Goal: Information Seeking & Learning: Learn about a topic

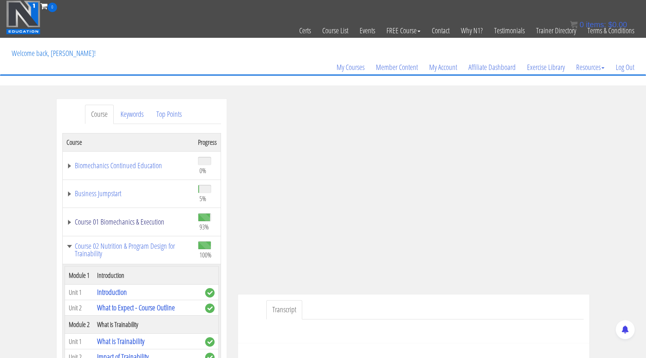
click at [69, 223] on link "Course 01 Biomechanics & Execution" at bounding box center [129, 222] width 124 height 8
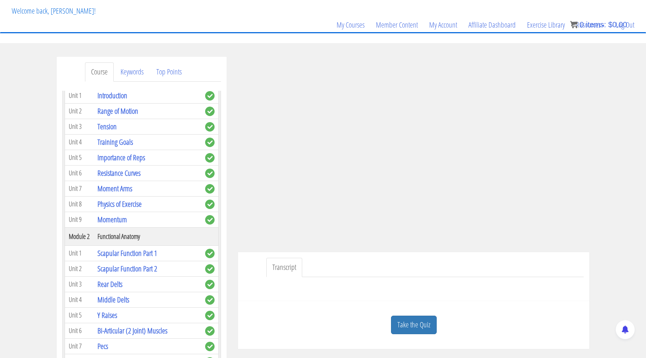
scroll to position [43, 0]
click at [112, 129] on link "Tension" at bounding box center [107, 126] width 19 height 10
click at [416, 313] on div "Take the Quiz" at bounding box center [414, 324] width 340 height 37
click at [416, 319] on link "Take the Quiz" at bounding box center [414, 324] width 46 height 19
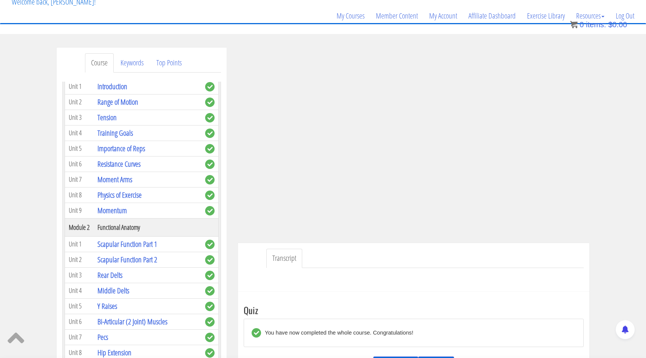
scroll to position [215, 0]
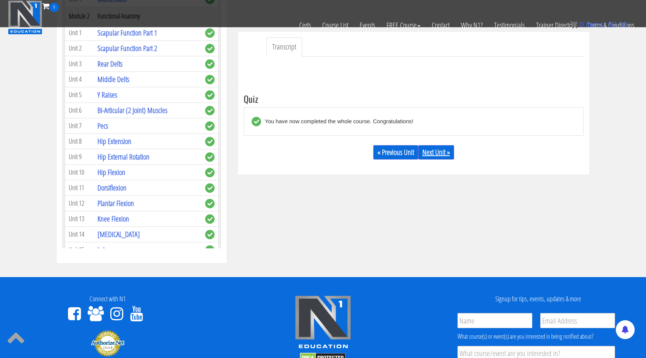
click at [446, 152] on link "Next Unit »" at bounding box center [437, 152] width 36 height 14
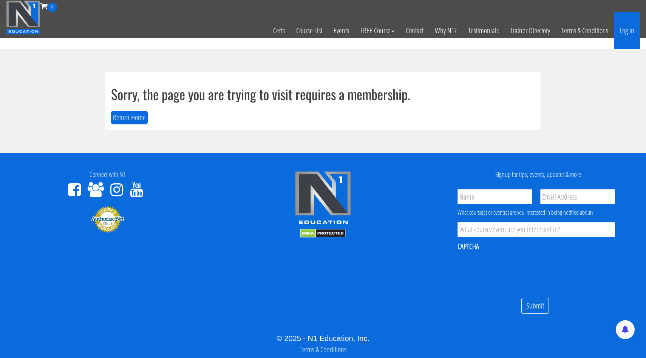
click at [631, 33] on link "Log In" at bounding box center [627, 30] width 26 height 37
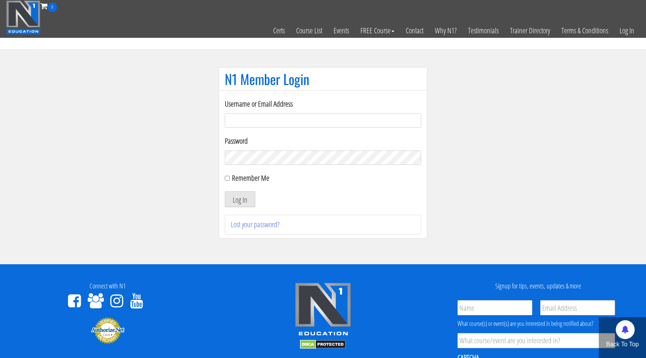
click at [330, 113] on input "Username or Email Address" at bounding box center [323, 120] width 197 height 14
click at [285, 116] on input "Username or Email Address" at bounding box center [323, 120] width 197 height 14
type input "[EMAIL_ADDRESS][DOMAIN_NAME]"
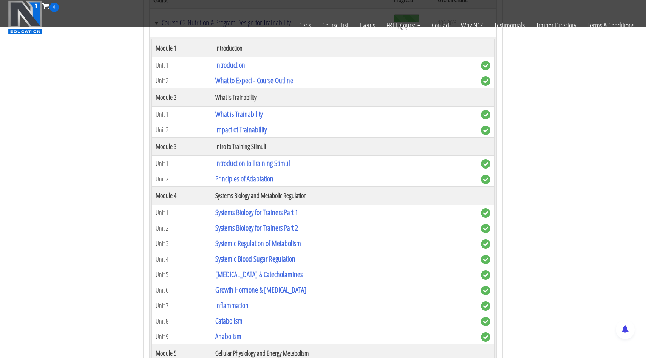
scroll to position [597, 0]
click at [241, 180] on link "Principles of Adaptation" at bounding box center [244, 178] width 58 height 10
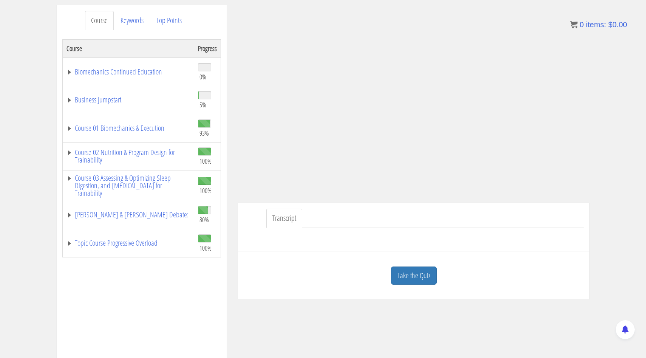
scroll to position [94, 0]
click at [420, 275] on link "Take the Quiz" at bounding box center [414, 275] width 46 height 19
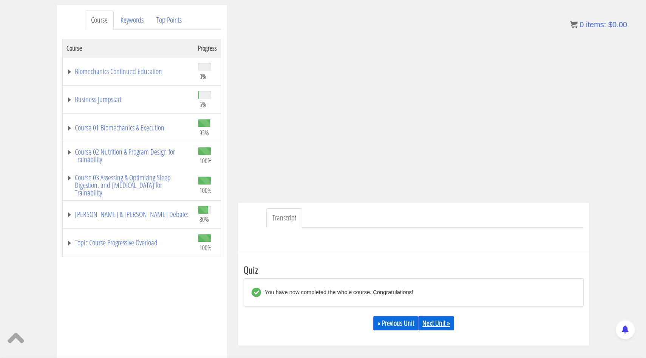
click at [428, 326] on link "Next Unit »" at bounding box center [437, 323] width 36 height 14
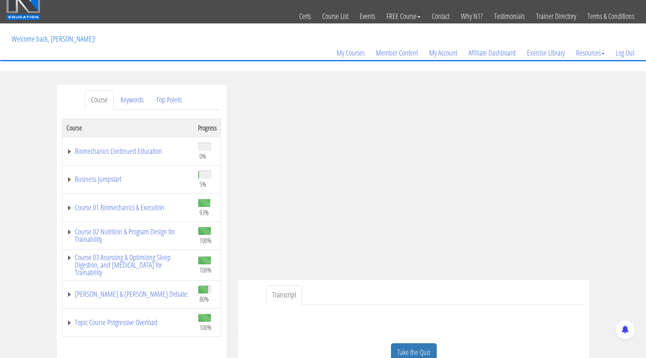
scroll to position [36, 0]
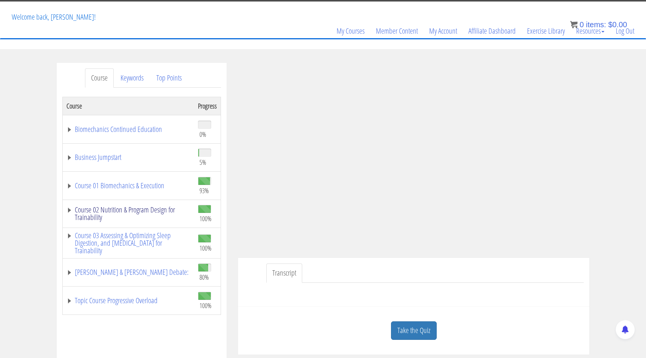
click at [69, 209] on link "Course 02 Nutrition & Program Design for Trainability" at bounding box center [129, 213] width 124 height 15
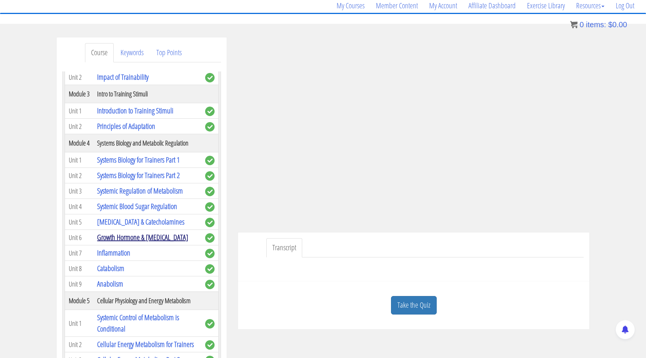
scroll to position [216, 0]
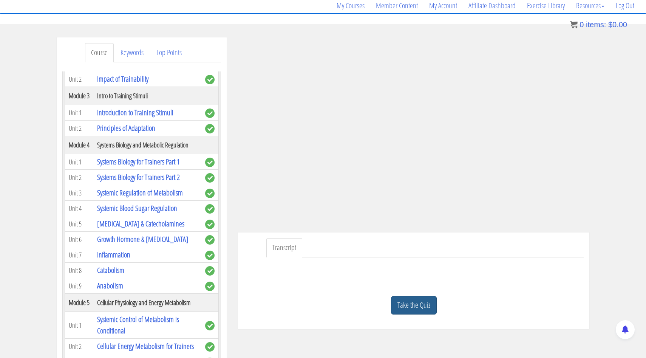
click at [422, 308] on link "Take the Quiz" at bounding box center [414, 305] width 46 height 19
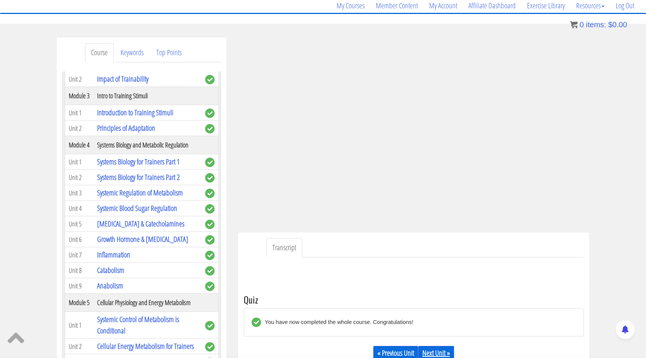
click at [434, 355] on link "Next Unit »" at bounding box center [437, 353] width 36 height 14
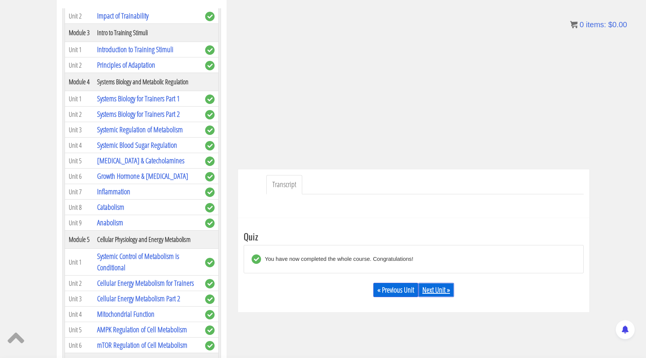
scroll to position [126, 0]
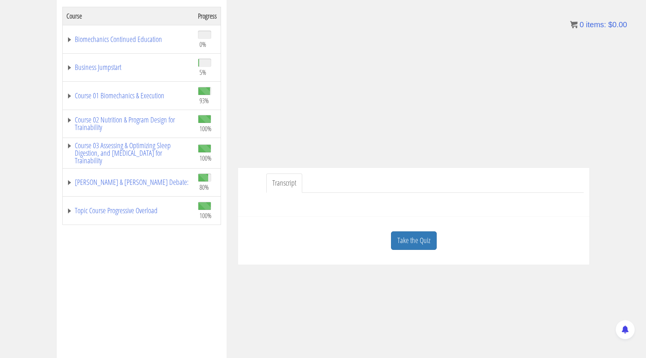
scroll to position [157, 0]
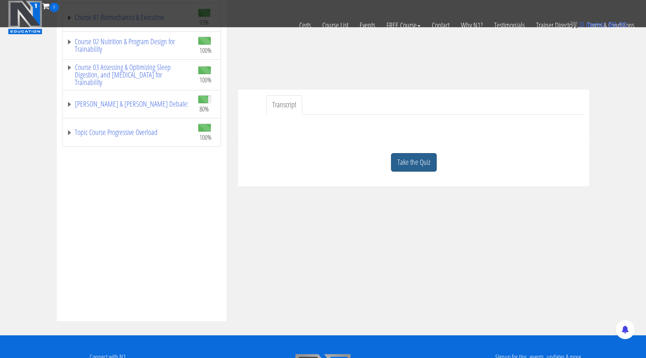
click at [420, 159] on link "Take the Quiz" at bounding box center [414, 162] width 46 height 19
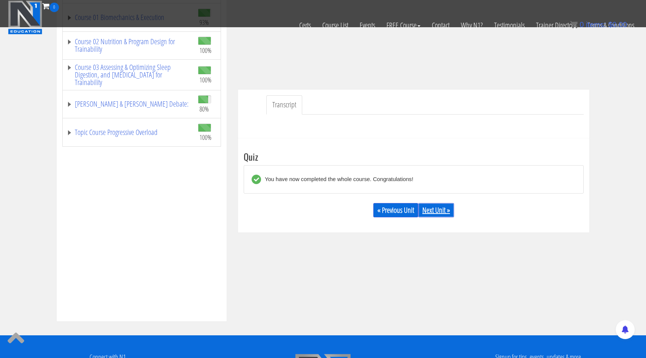
click at [427, 203] on div "« Previous Unit Next Unit »" at bounding box center [414, 210] width 340 height 26
click at [432, 210] on link "Next Unit »" at bounding box center [437, 210] width 36 height 14
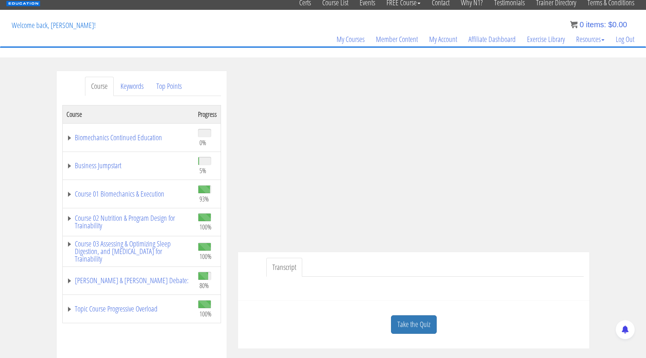
scroll to position [40, 0]
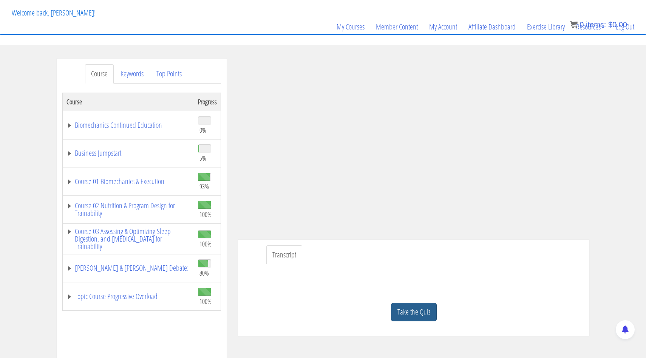
click at [409, 315] on link "Take the Quiz" at bounding box center [414, 312] width 46 height 19
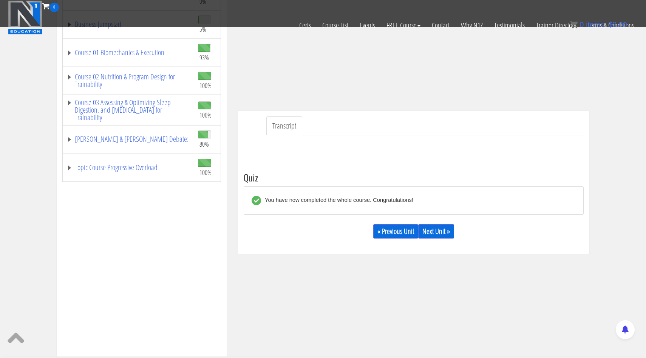
scroll to position [222, 0]
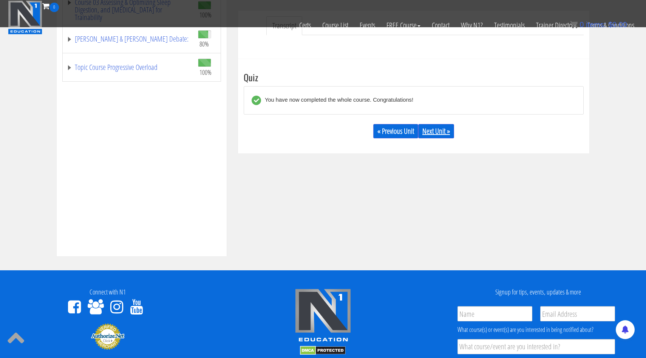
click at [443, 132] on link "Next Unit »" at bounding box center [437, 131] width 36 height 14
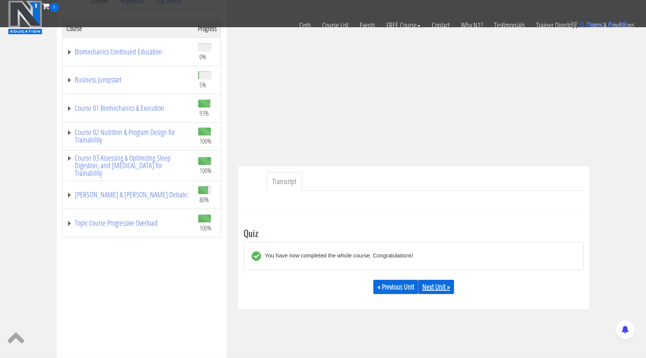
scroll to position [0, 0]
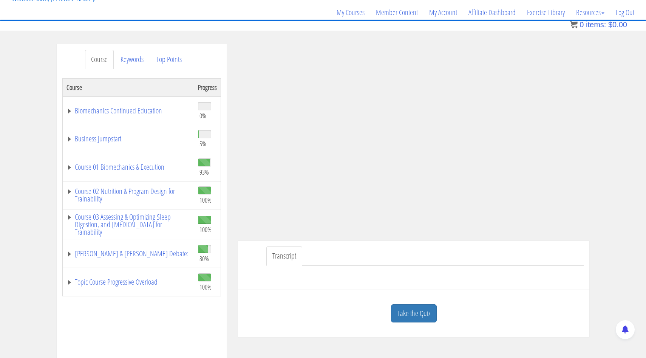
scroll to position [54, 0]
click at [98, 186] on td "Course 02 Nutrition & Program Design for Trainability" at bounding box center [129, 196] width 132 height 28
click at [93, 196] on link "Course 02 Nutrition & Program Design for Trainability" at bounding box center [129, 195] width 124 height 15
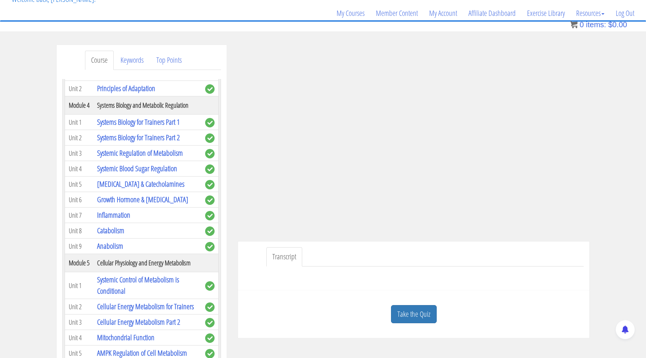
scroll to position [268, 0]
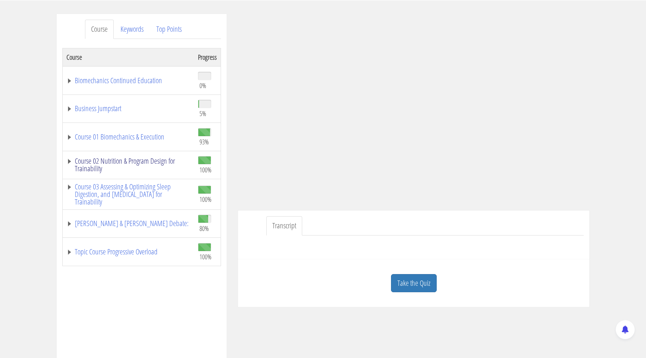
scroll to position [78, 0]
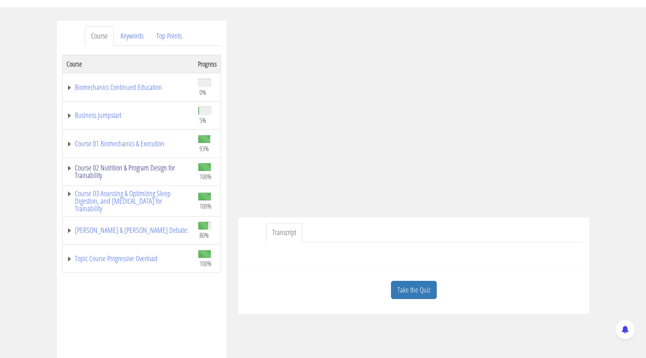
click at [100, 179] on link "Course 02 Nutrition & Program Design for Trainability" at bounding box center [129, 171] width 124 height 15
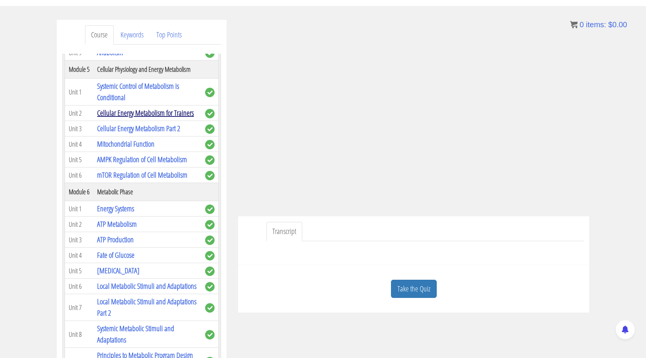
scroll to position [431, 0]
click at [123, 94] on link "Systemic Control of Metabolism is Conditional" at bounding box center [138, 92] width 82 height 22
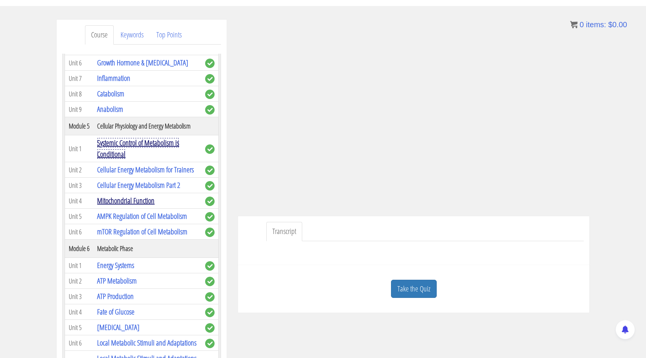
scroll to position [374, 0]
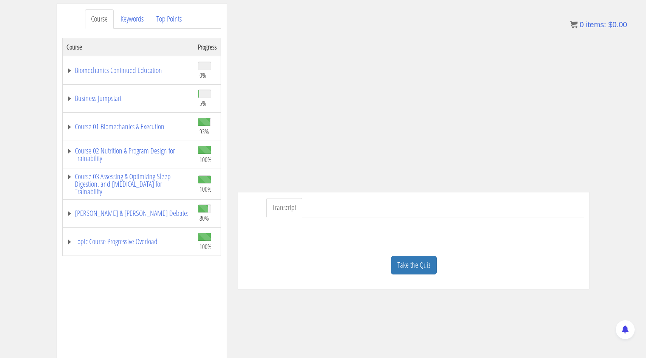
scroll to position [73, 0]
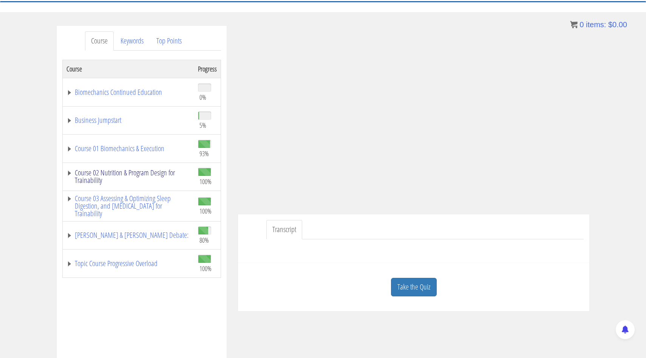
click at [90, 178] on link "Course 02 Nutrition & Program Design for Trainability" at bounding box center [129, 176] width 124 height 15
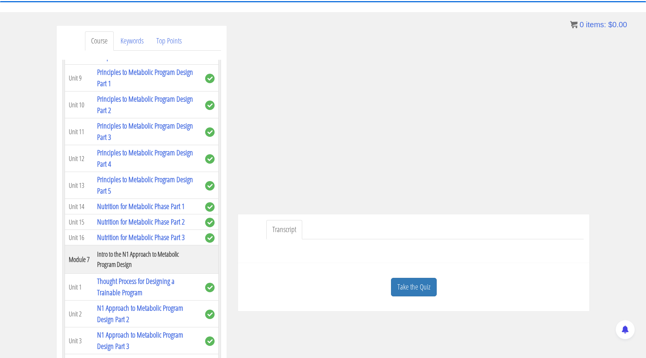
scroll to position [738, 0]
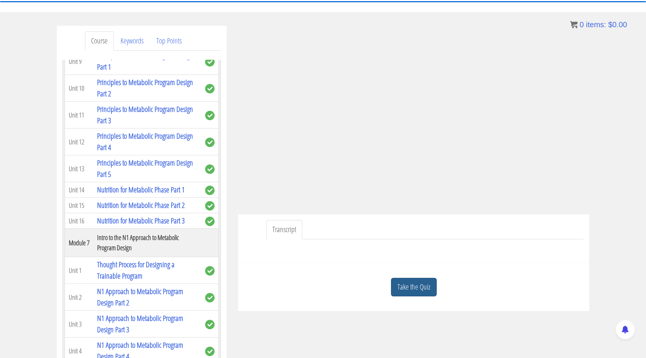
click at [420, 288] on link "Take the Quiz" at bounding box center [414, 287] width 46 height 19
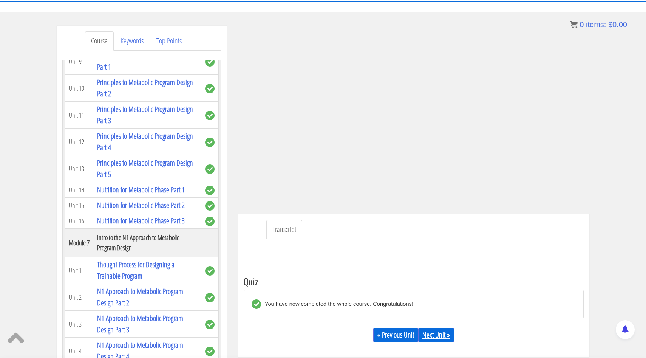
click at [443, 329] on link "Next Unit »" at bounding box center [437, 335] width 36 height 14
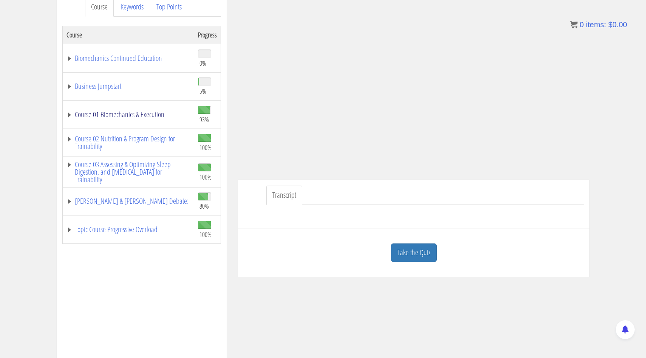
scroll to position [131, 0]
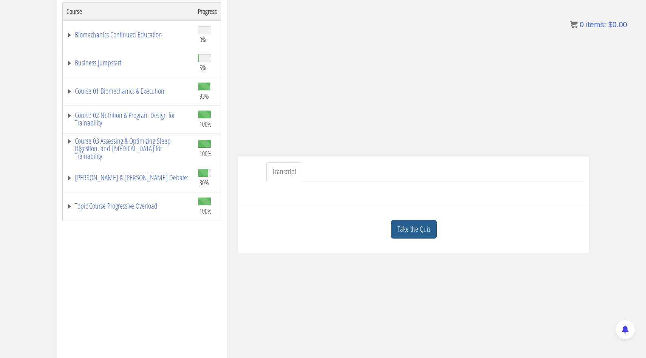
click at [425, 222] on link "Take the Quiz" at bounding box center [414, 229] width 46 height 19
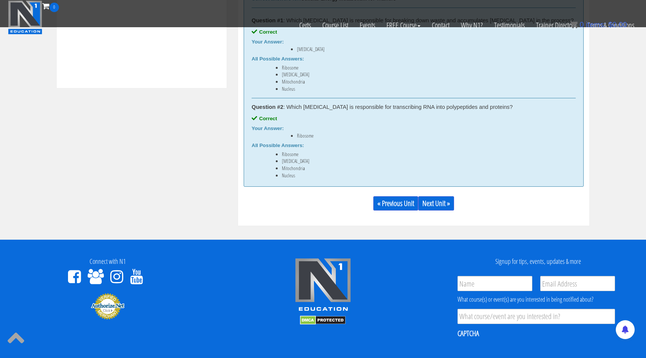
scroll to position [427, 0]
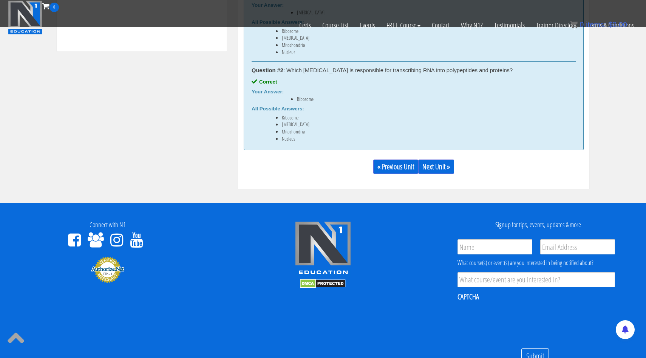
click at [437, 184] on div "Take the Quiz Quiz You have now completed the whole course. Congratulations! Yo…" at bounding box center [414, 25] width 352 height 327
click at [438, 168] on link "Next Unit »" at bounding box center [437, 167] width 36 height 14
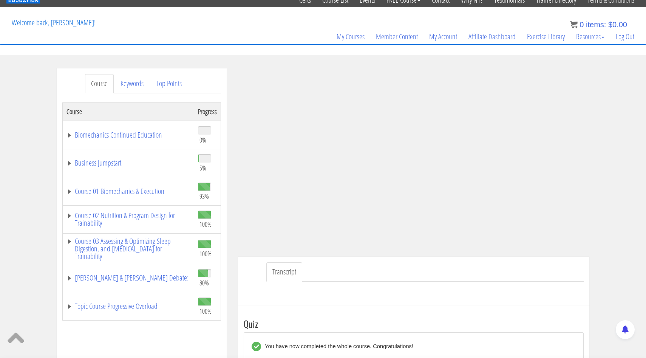
scroll to position [30, 0]
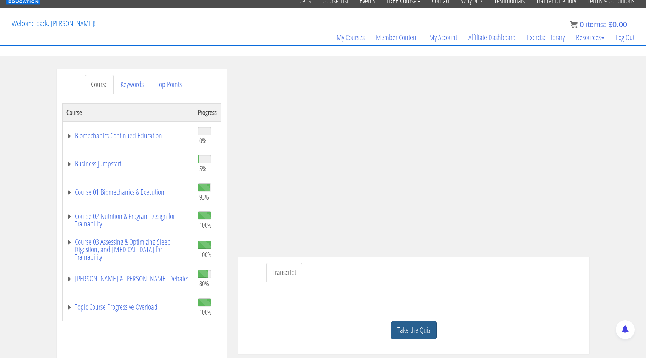
click at [424, 326] on link "Take the Quiz" at bounding box center [414, 330] width 46 height 19
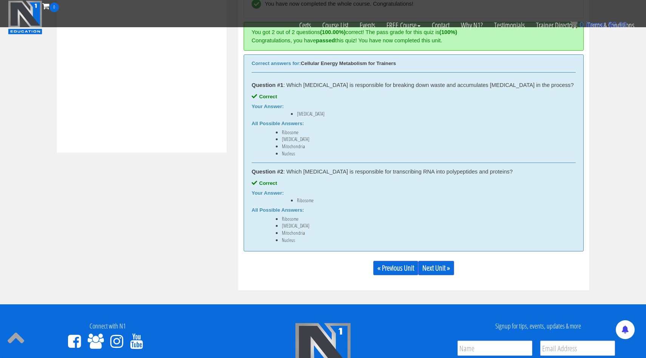
scroll to position [432, 0]
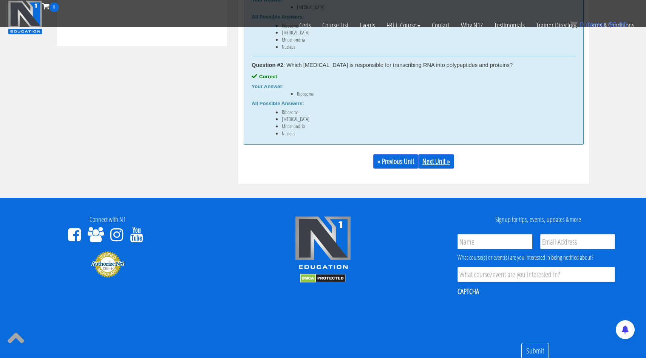
click at [440, 160] on link "Next Unit »" at bounding box center [437, 161] width 36 height 14
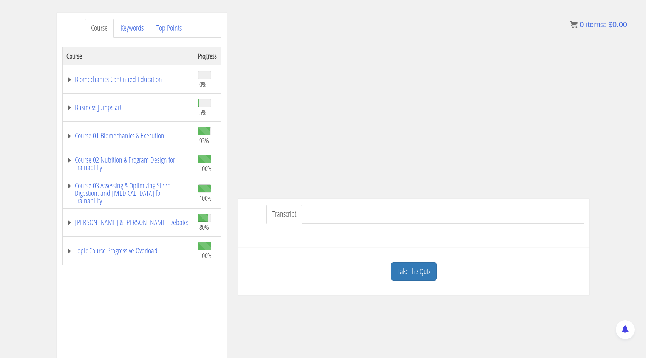
scroll to position [211, 0]
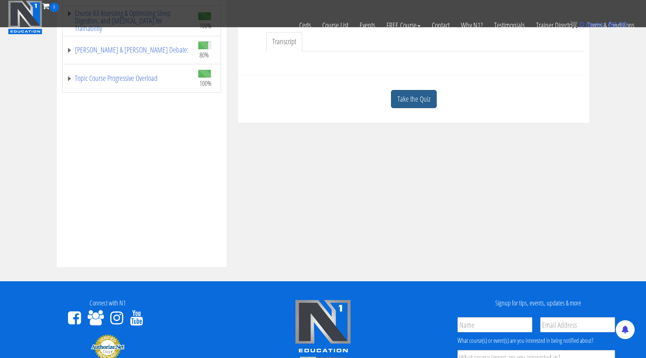
click at [398, 96] on link "Take the Quiz" at bounding box center [414, 99] width 46 height 19
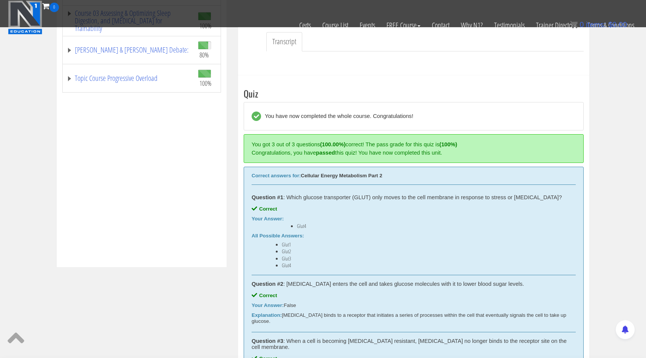
scroll to position [521, 0]
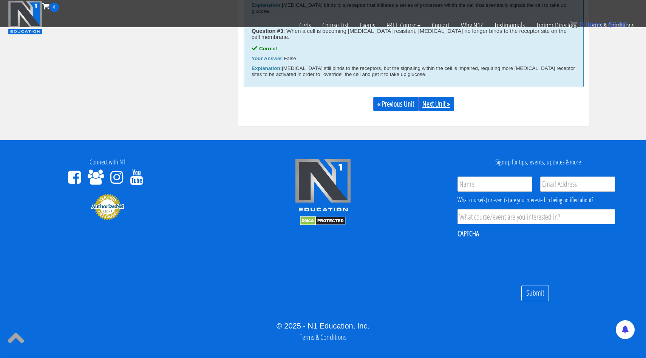
click at [423, 97] on link "Next Unit »" at bounding box center [437, 104] width 36 height 14
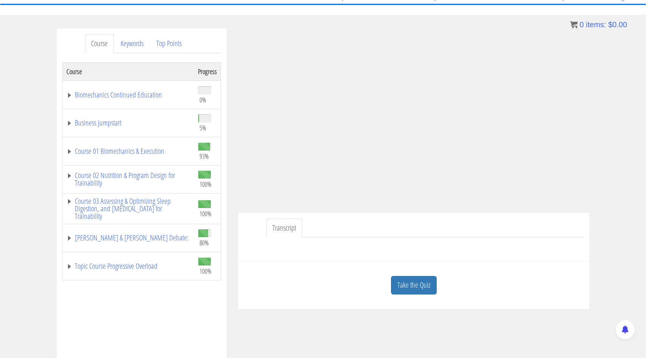
scroll to position [72, 0]
click at [86, 180] on link "Course 02 Nutrition & Program Design for Trainability" at bounding box center [129, 178] width 124 height 15
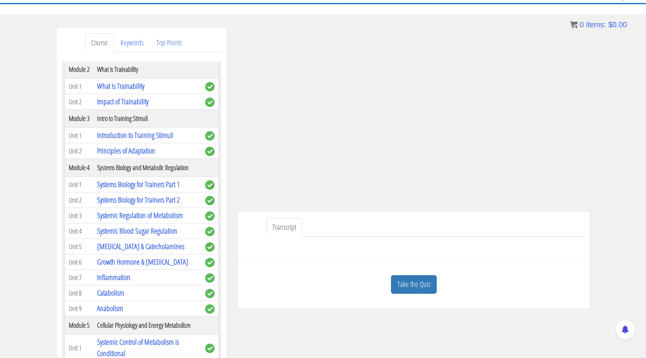
scroll to position [71, 0]
click at [411, 281] on link "Take the Quiz" at bounding box center [414, 285] width 46 height 19
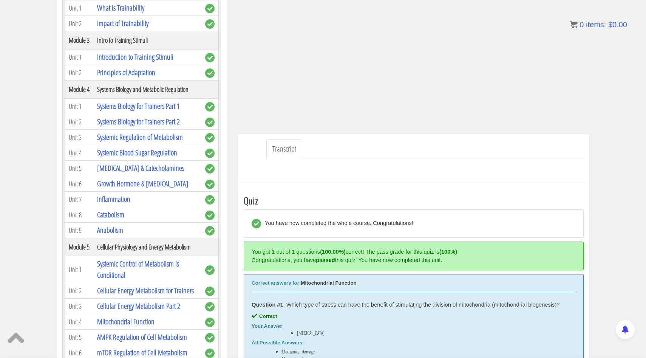
scroll to position [171, 0]
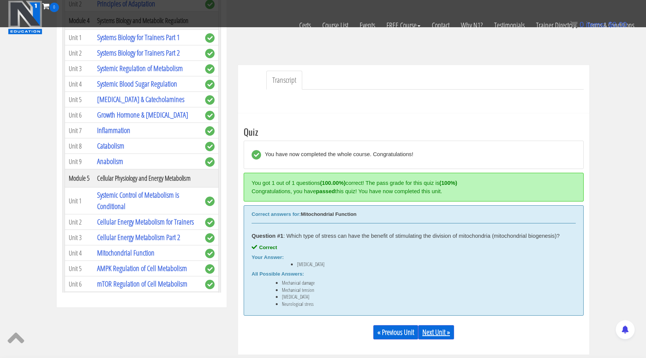
click at [442, 338] on link "Next Unit »" at bounding box center [437, 332] width 36 height 14
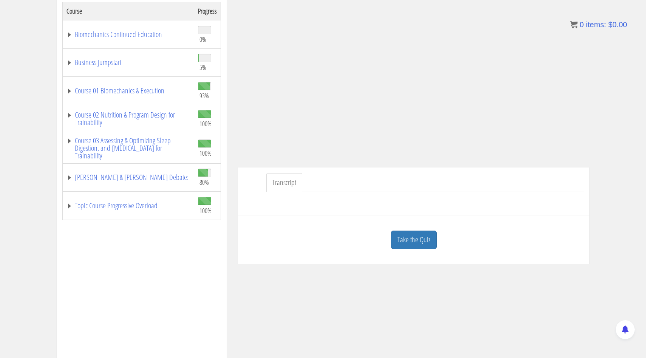
scroll to position [133, 0]
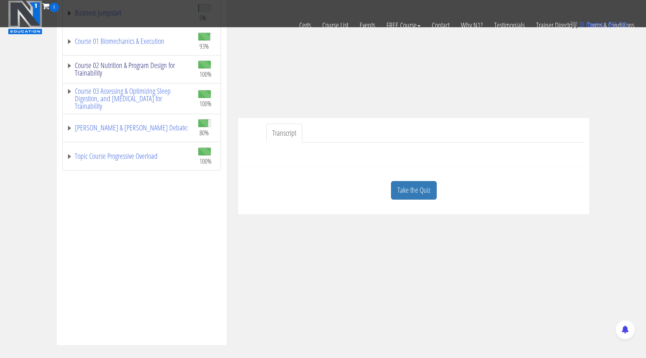
click at [72, 68] on link "Course 02 Nutrition & Program Design for Trainability" at bounding box center [129, 69] width 124 height 15
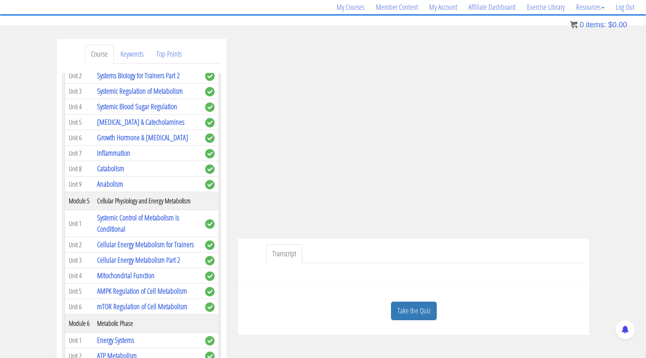
scroll to position [31, 0]
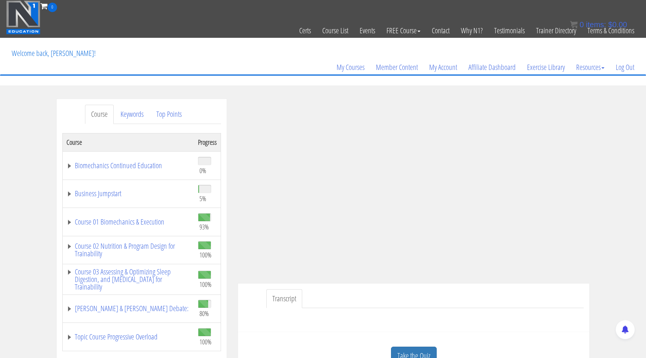
scroll to position [60, 0]
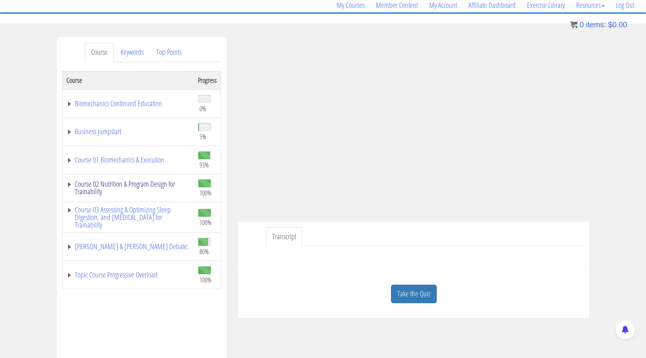
scroll to position [63, 0]
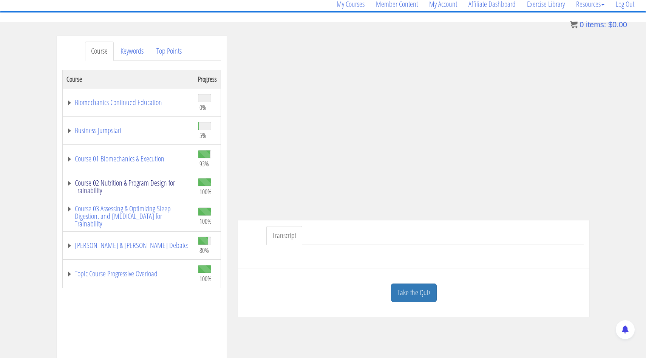
click at [71, 184] on link "Course 02 Nutrition & Program Design for Trainability" at bounding box center [129, 186] width 124 height 15
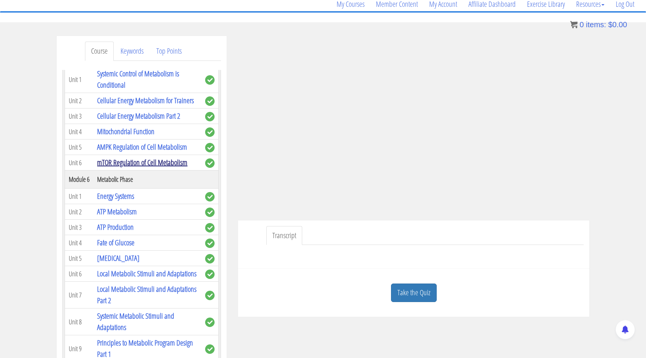
scroll to position [470, 0]
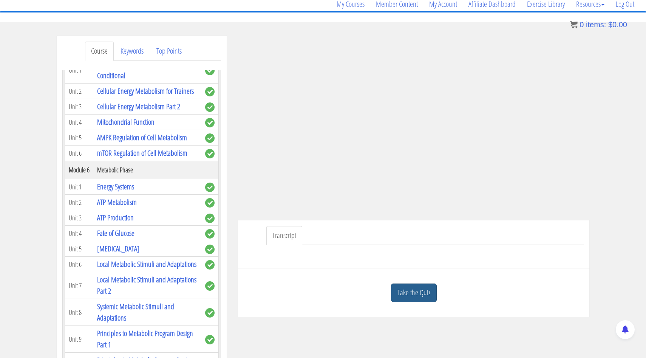
click at [410, 293] on link "Take the Quiz" at bounding box center [414, 293] width 46 height 19
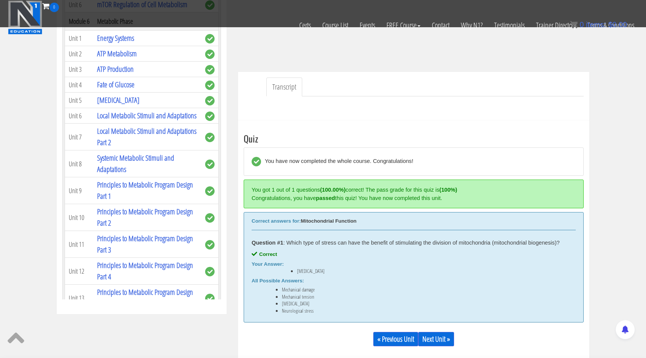
scroll to position [241, 0]
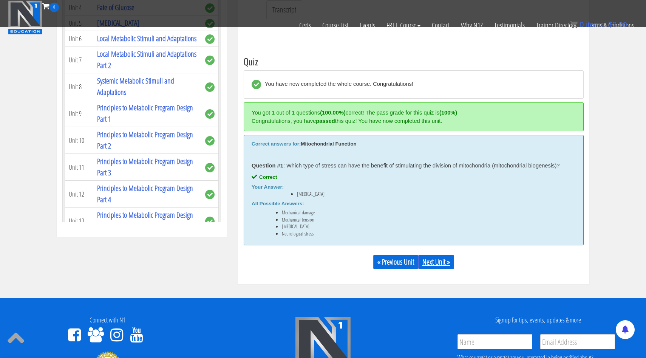
click at [445, 255] on div "« Previous Unit Next Unit »" at bounding box center [414, 262] width 340 height 26
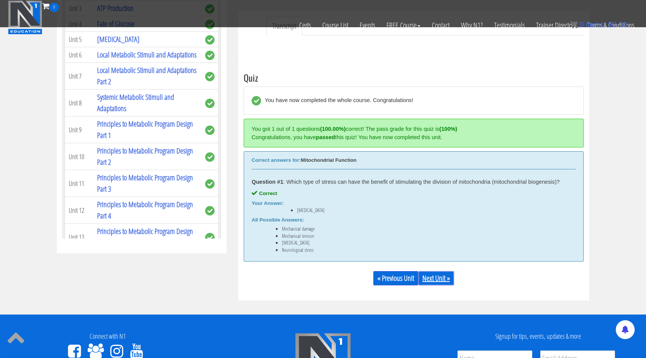
scroll to position [321, 0]
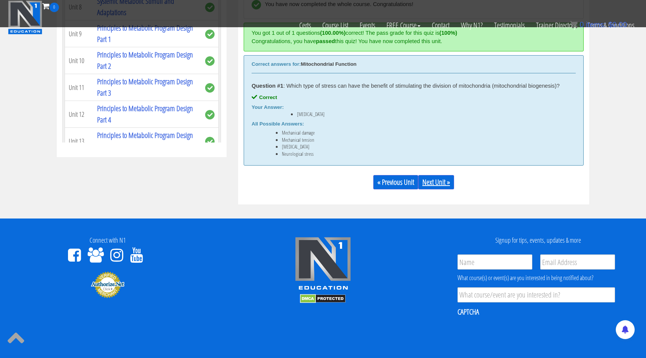
click at [441, 180] on link "Next Unit »" at bounding box center [437, 182] width 36 height 14
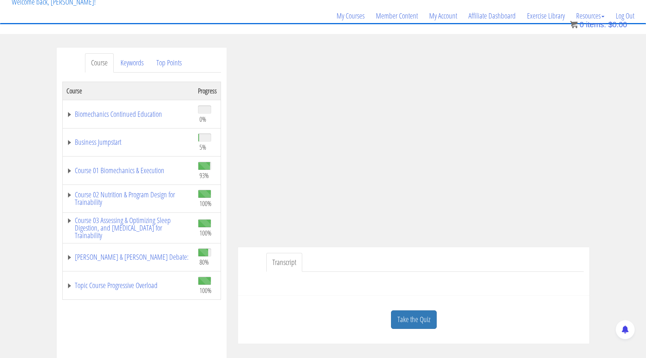
scroll to position [52, 0]
click at [69, 201] on link "Course 02 Nutrition & Program Design for Trainability" at bounding box center [129, 198] width 124 height 15
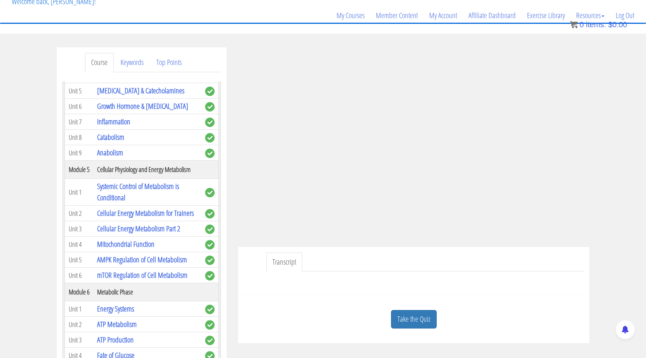
scroll to position [360, 0]
click at [410, 322] on link "Take the Quiz" at bounding box center [414, 319] width 46 height 19
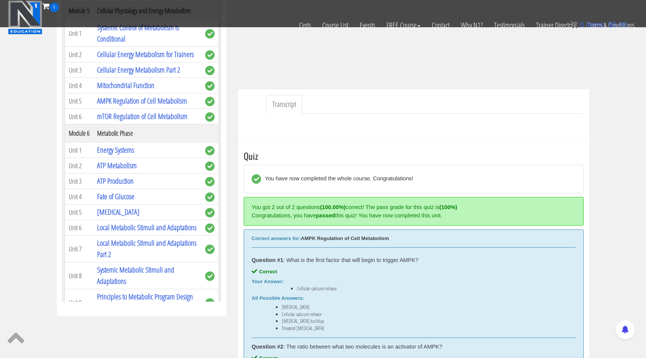
scroll to position [284, 0]
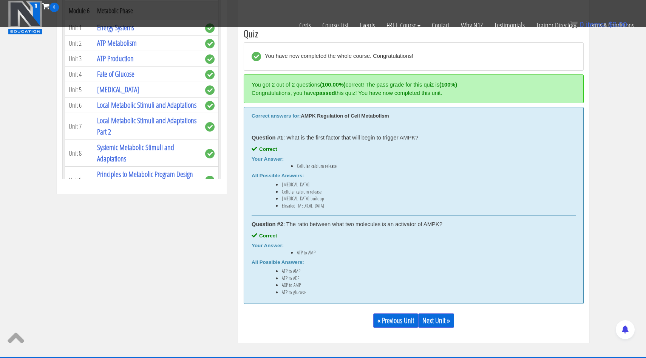
click at [434, 311] on div "« Previous Unit Next Unit »" at bounding box center [414, 321] width 340 height 26
click at [434, 319] on link "Next Unit »" at bounding box center [437, 320] width 36 height 14
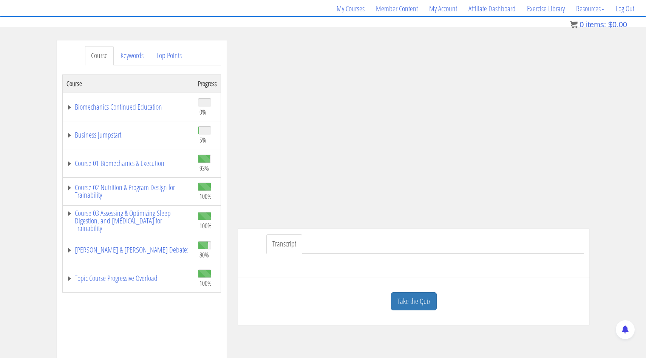
scroll to position [136, 0]
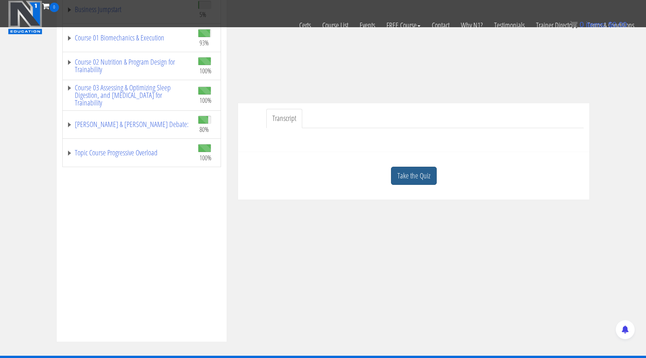
click at [406, 178] on link "Take the Quiz" at bounding box center [414, 176] width 46 height 19
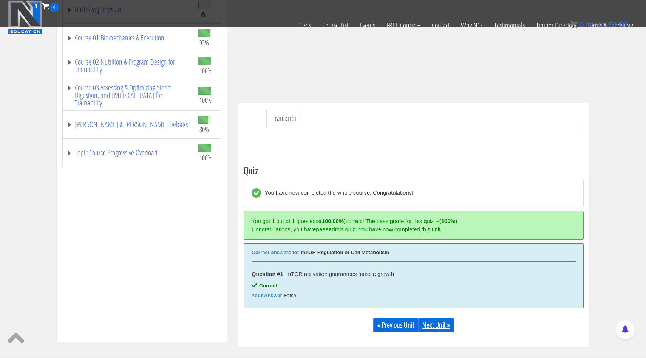
click at [449, 329] on link "Next Unit »" at bounding box center [437, 325] width 36 height 14
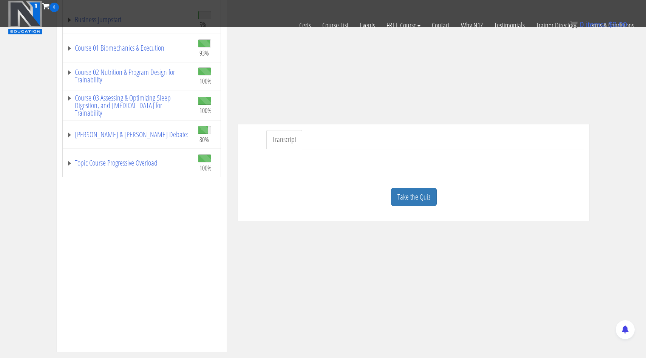
scroll to position [135, 0]
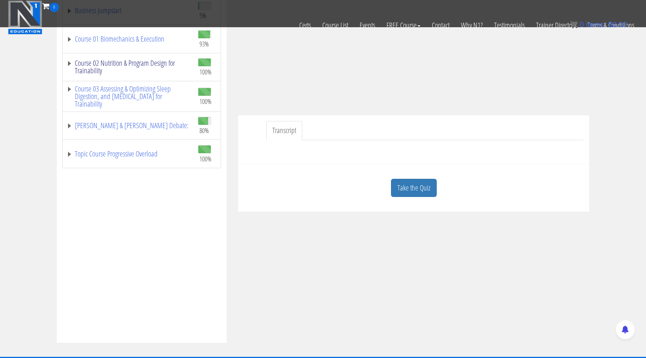
click at [124, 73] on link "Course 02 Nutrition & Program Design for Trainability" at bounding box center [129, 66] width 124 height 15
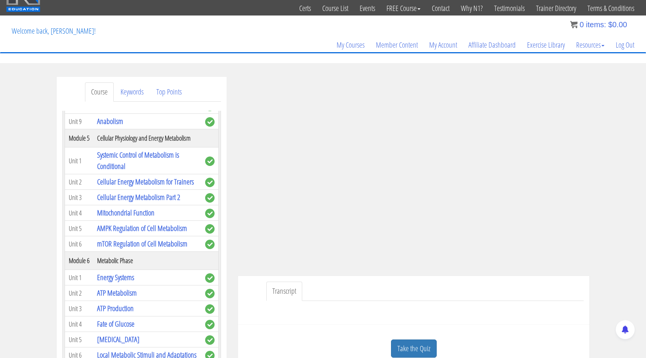
scroll to position [34, 0]
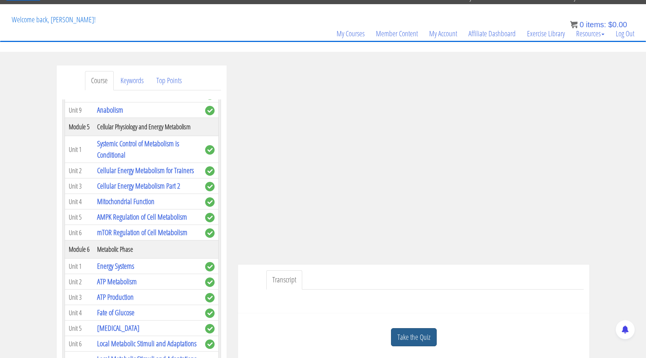
click at [415, 328] on link "Take the Quiz" at bounding box center [414, 337] width 46 height 19
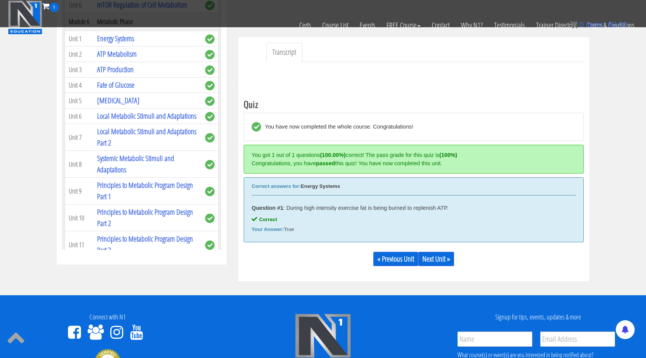
scroll to position [230, 0]
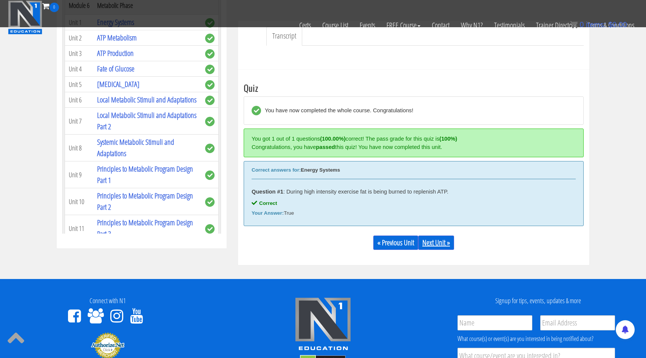
click at [440, 244] on link "Next Unit »" at bounding box center [437, 243] width 36 height 14
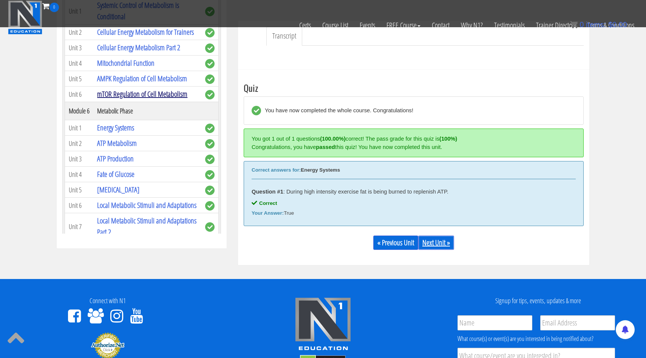
scroll to position [318, 0]
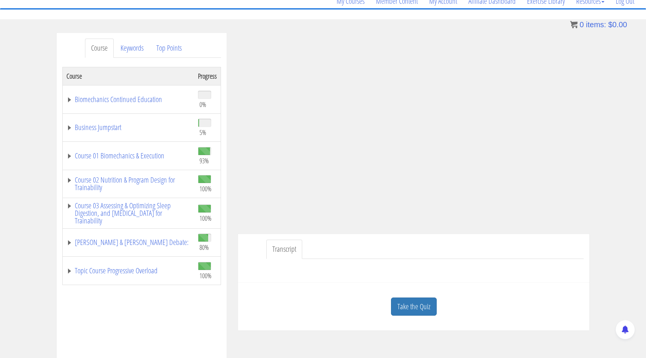
scroll to position [59, 0]
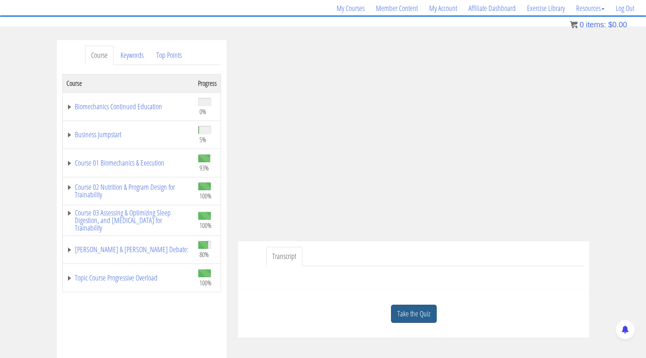
click at [411, 315] on link "Take the Quiz" at bounding box center [414, 314] width 46 height 19
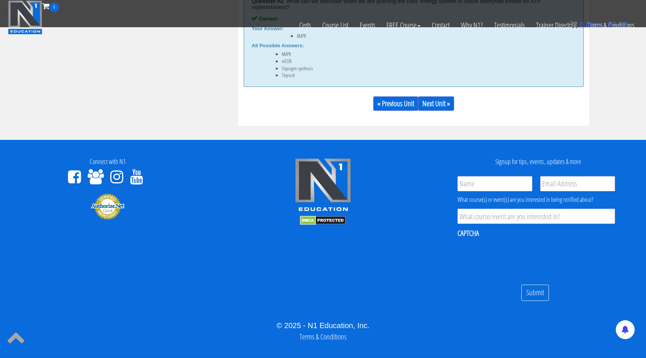
scroll to position [521, 0]
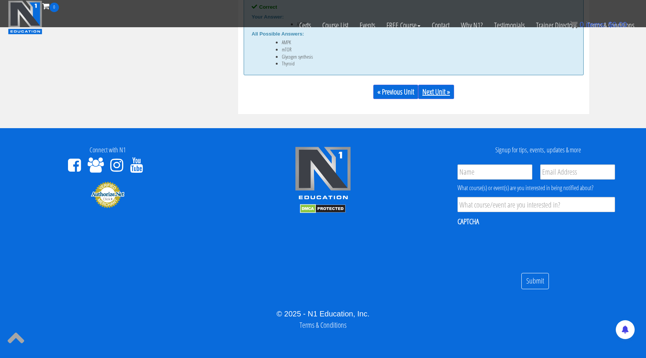
click at [439, 95] on link "Next Unit »" at bounding box center [437, 92] width 36 height 14
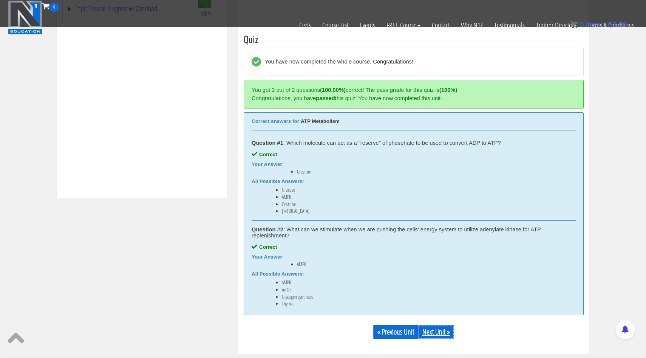
scroll to position [279, 0]
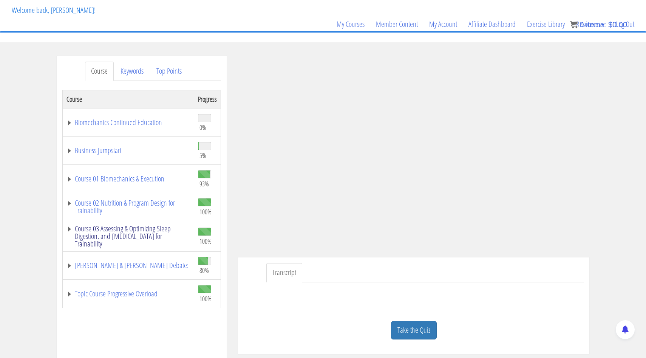
scroll to position [71, 0]
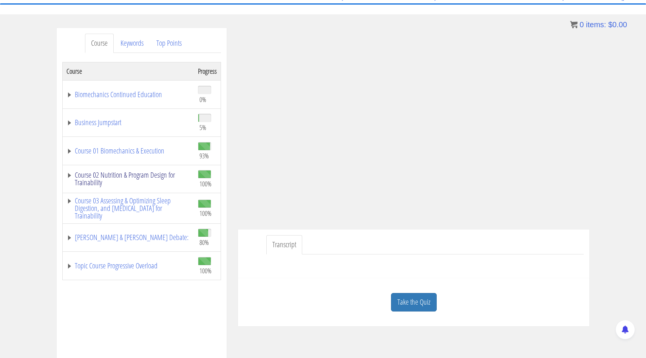
click at [67, 179] on link "Course 02 Nutrition & Program Design for Trainability" at bounding box center [129, 178] width 124 height 15
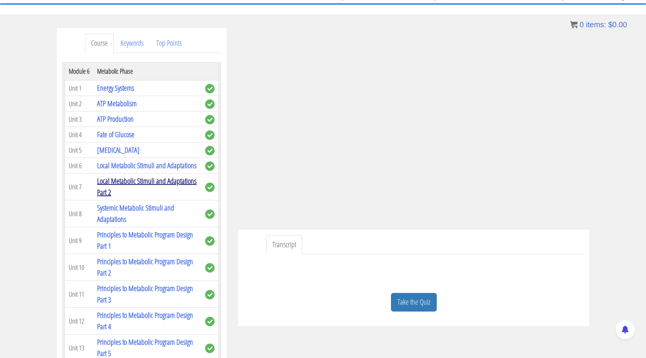
scroll to position [567, 0]
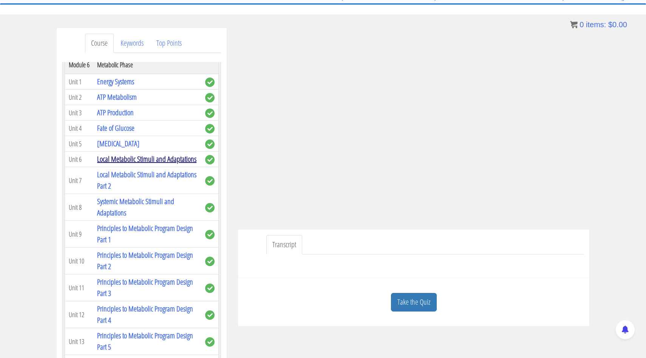
click at [109, 158] on link "Local Metabolic Stimuli and Adaptations" at bounding box center [146, 159] width 99 height 10
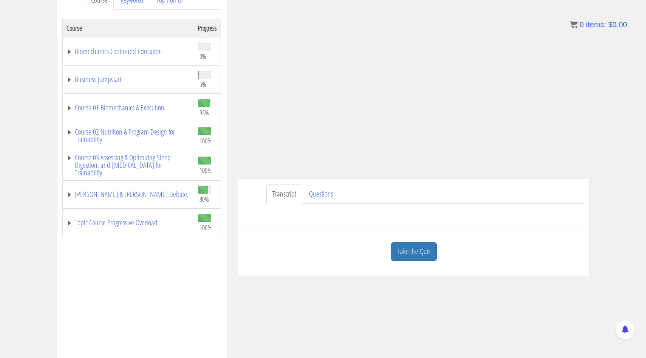
scroll to position [114, 0]
click at [68, 133] on link "Course 02 Nutrition & Program Design for Trainability" at bounding box center [129, 136] width 124 height 15
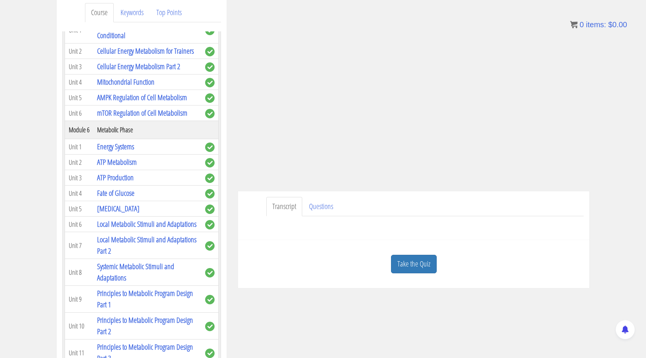
scroll to position [93, 0]
